Goal: Obtain resource: Obtain resource

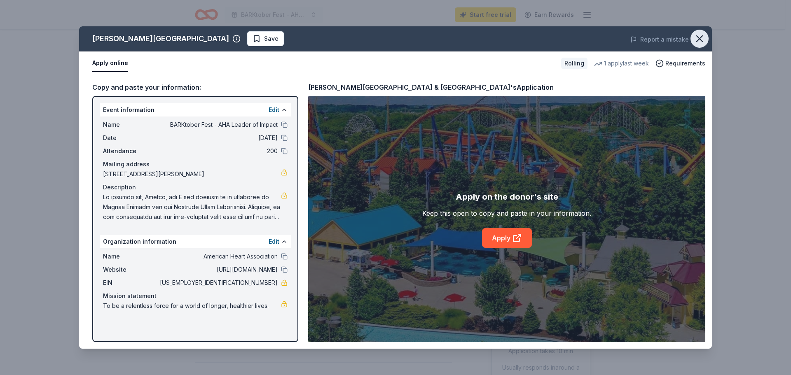
click at [698, 36] on icon "button" at bounding box center [700, 39] width 12 height 12
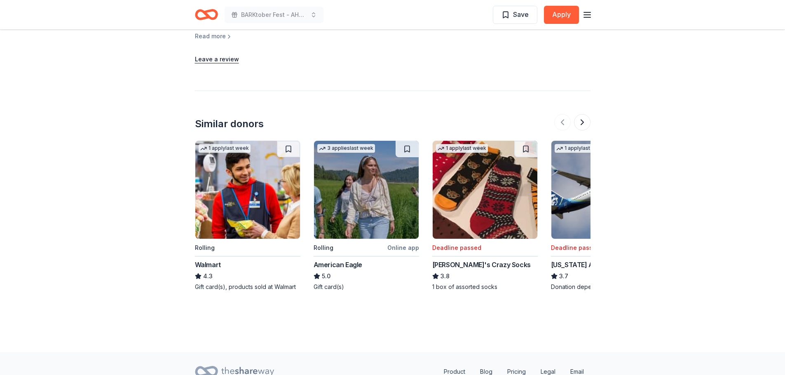
scroll to position [1009, 0]
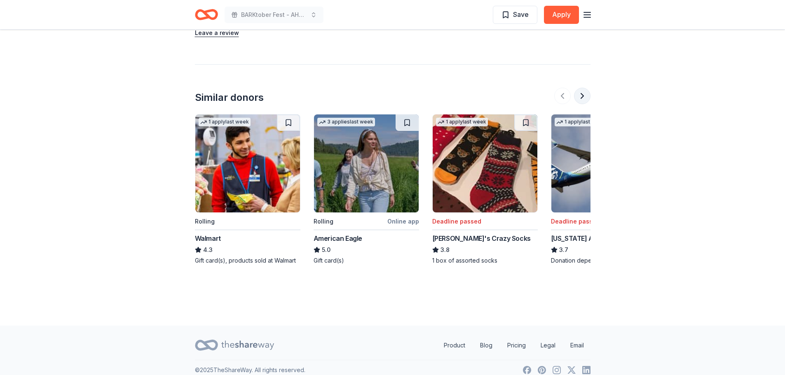
click at [584, 88] on button at bounding box center [582, 96] width 16 height 16
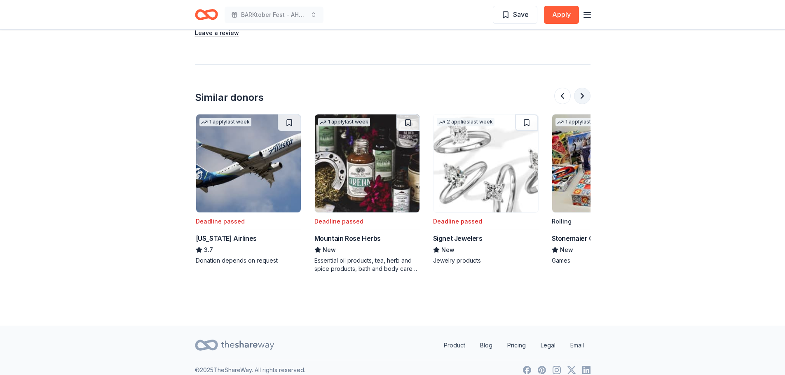
scroll to position [0, 356]
click at [584, 88] on button at bounding box center [582, 96] width 16 height 16
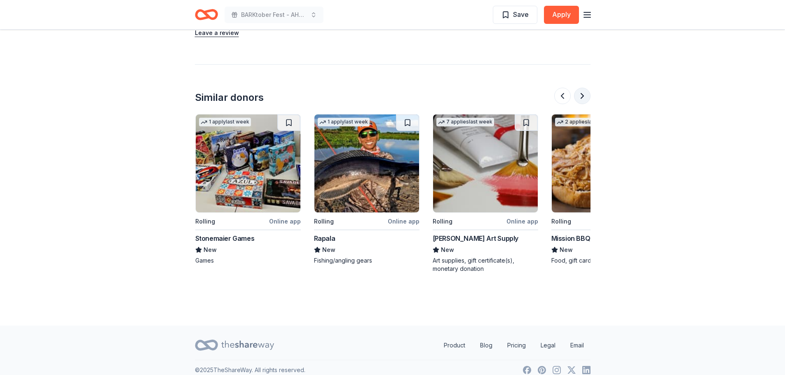
scroll to position [0, 712]
click at [584, 88] on button at bounding box center [582, 96] width 16 height 16
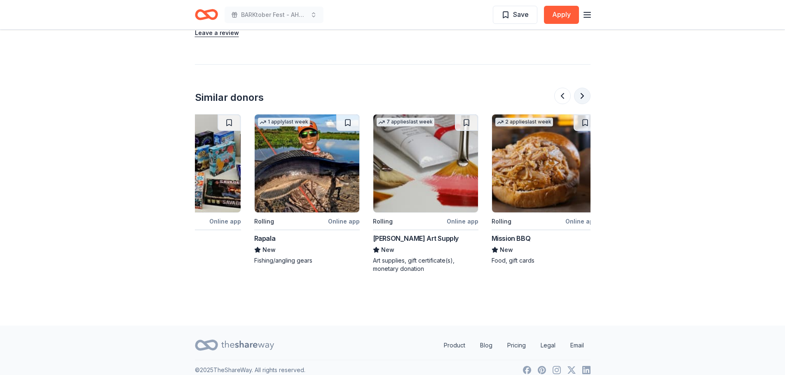
scroll to position [0, 778]
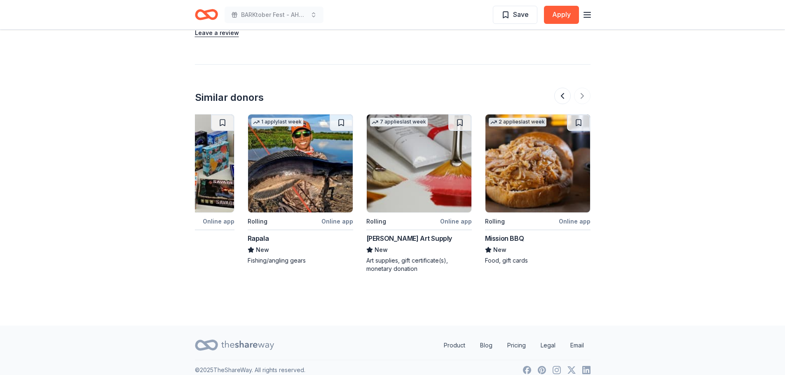
click at [511, 234] on div "Mission BBQ" at bounding box center [504, 239] width 39 height 10
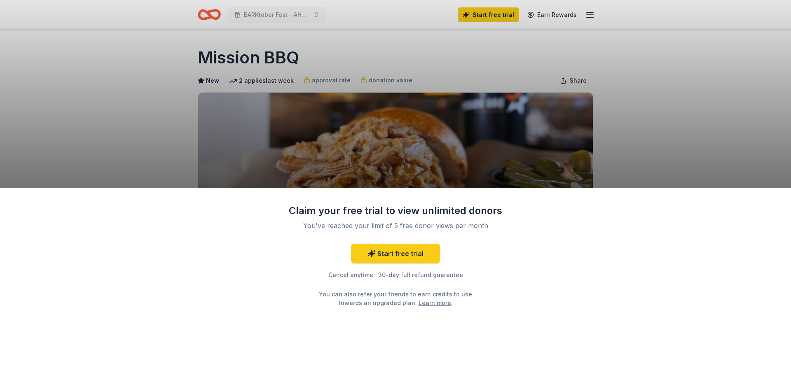
click at [642, 140] on div "Claim your free trial to view unlimited donors You've reached your limit of 5 f…" at bounding box center [395, 187] width 791 height 375
